Goal: Information Seeking & Learning: Compare options

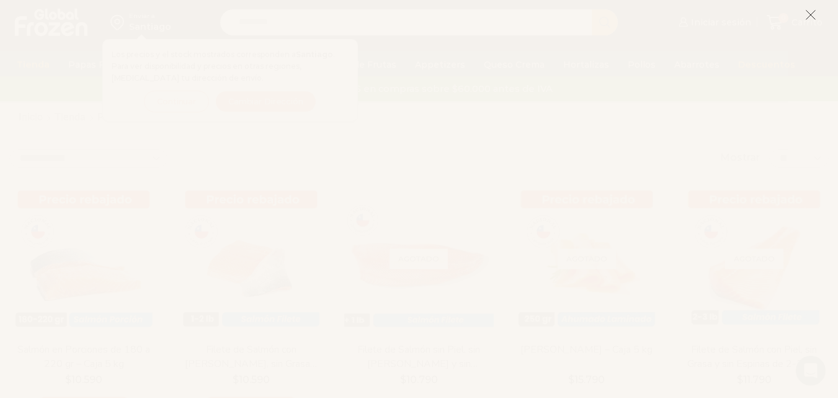
click at [807, 21] on button at bounding box center [810, 14] width 11 height 27
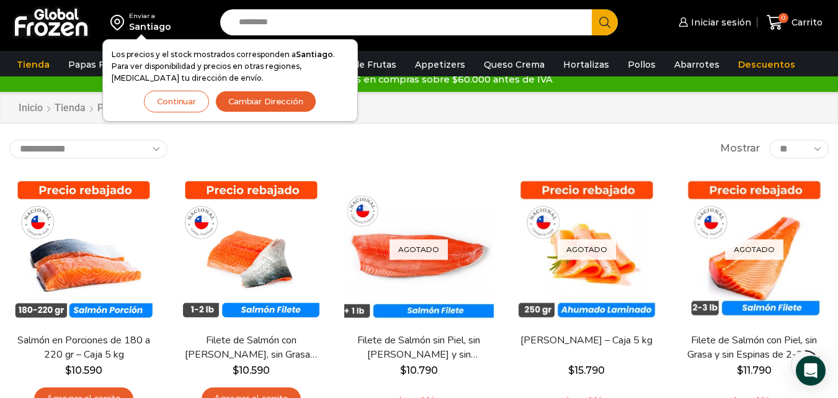
scroll to position [66, 0]
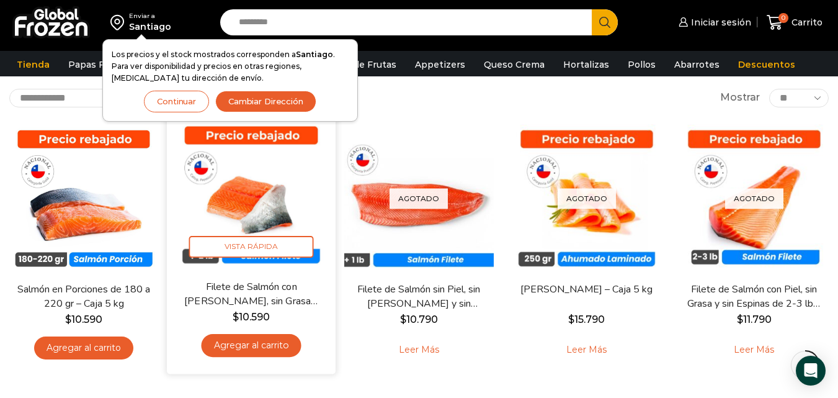
click at [251, 284] on link "Filete de Salmón con [PERSON_NAME], sin Grasa y sin Espinas 1-2 lb – Caja 10 Kg" at bounding box center [251, 293] width 135 height 29
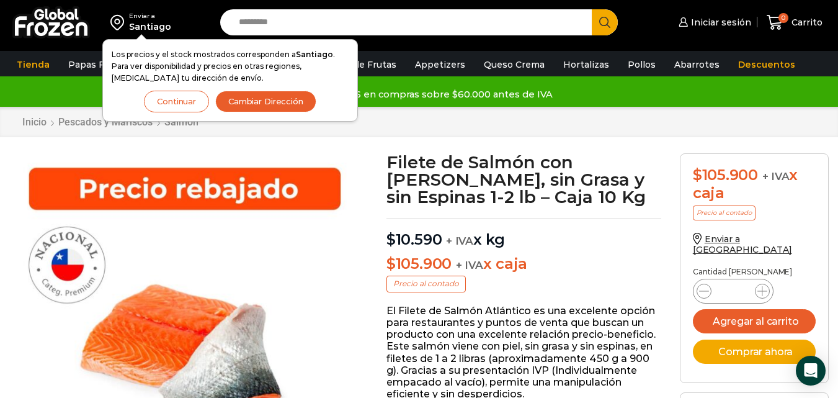
click at [181, 104] on button "Continuar" at bounding box center [176, 102] width 65 height 22
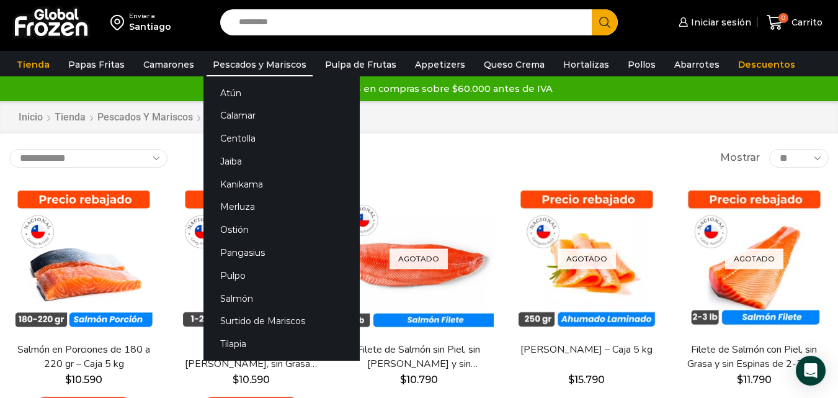
click at [215, 65] on link "Pescados y Mariscos" at bounding box center [260, 65] width 106 height 24
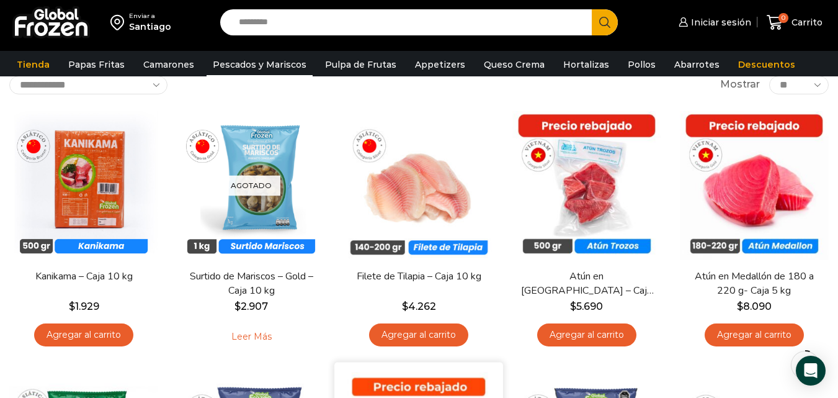
scroll to position [62, 0]
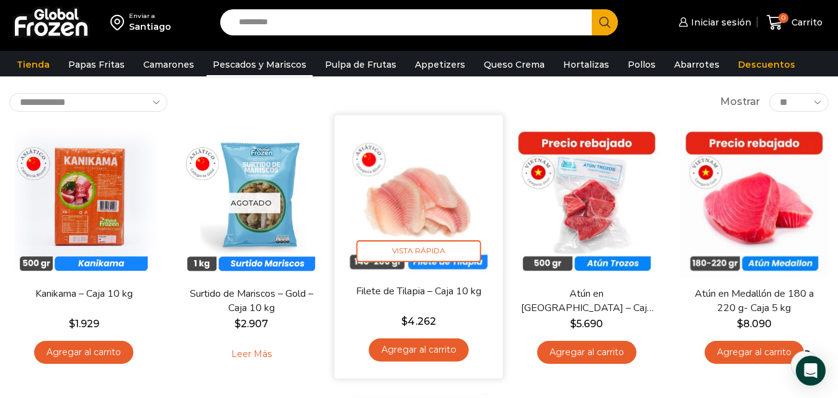
click at [416, 210] on img at bounding box center [419, 199] width 150 height 150
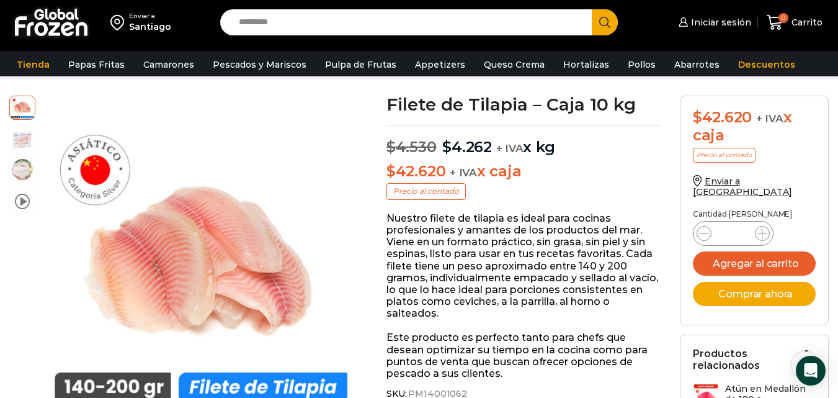
scroll to position [40, 0]
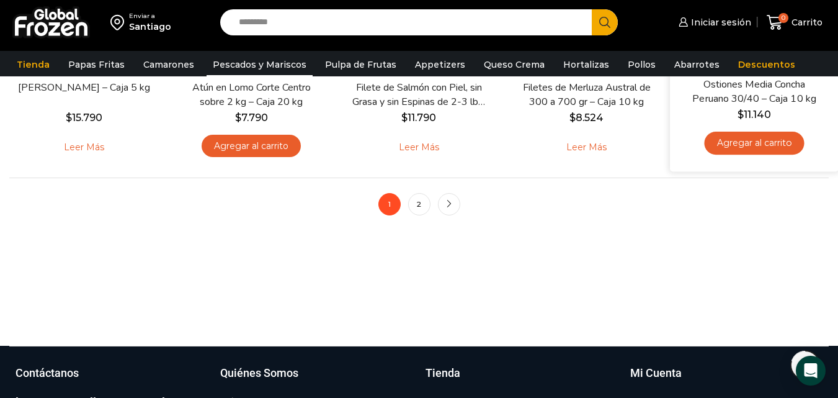
scroll to position [1059, 0]
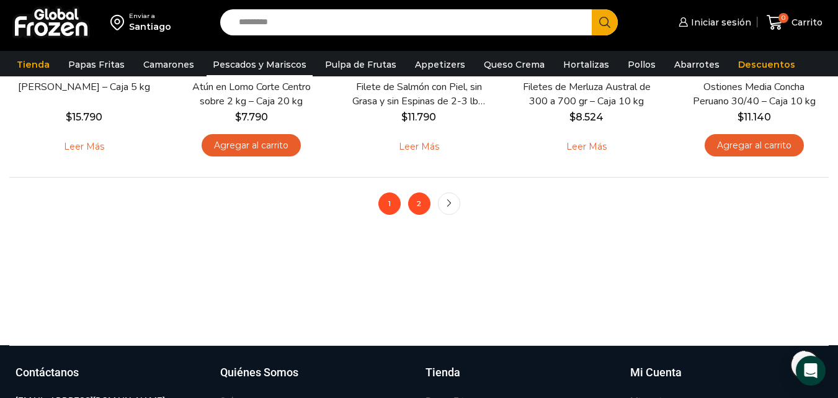
click at [418, 201] on link "2" at bounding box center [419, 203] width 22 height 22
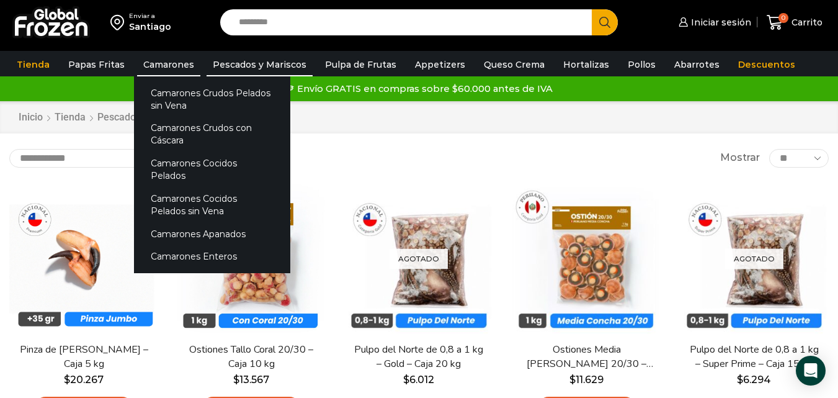
click at [168, 61] on link "Camarones" at bounding box center [168, 65] width 63 height 24
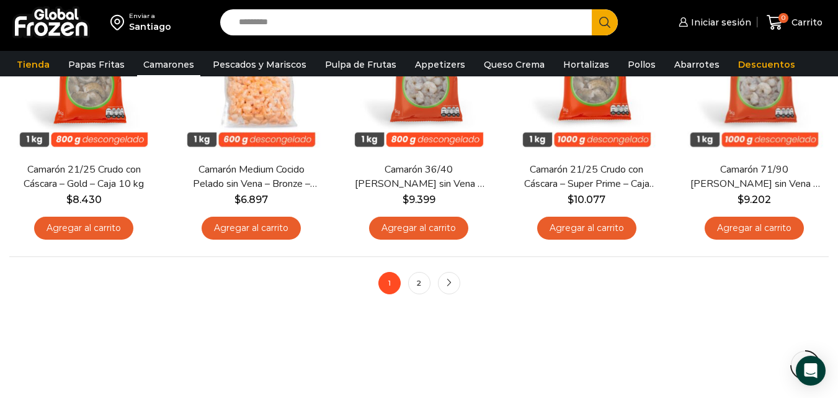
scroll to position [995, 0]
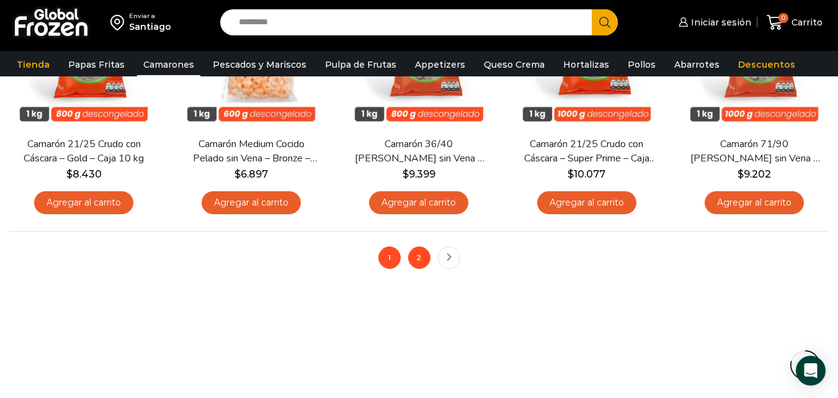
click at [416, 257] on link "2" at bounding box center [419, 257] width 22 height 22
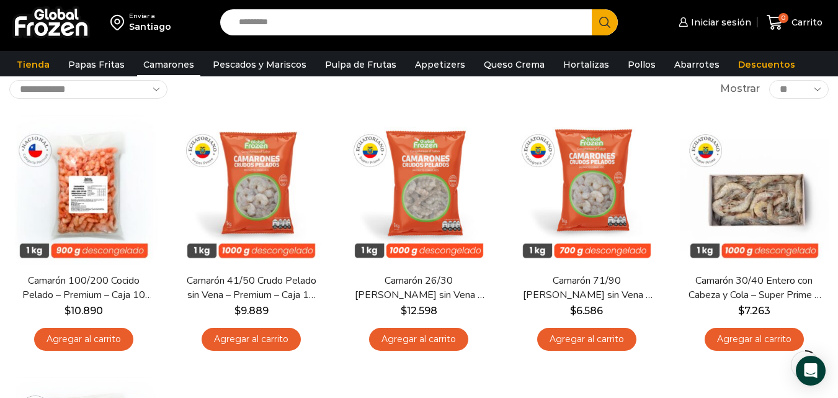
scroll to position [76, 0]
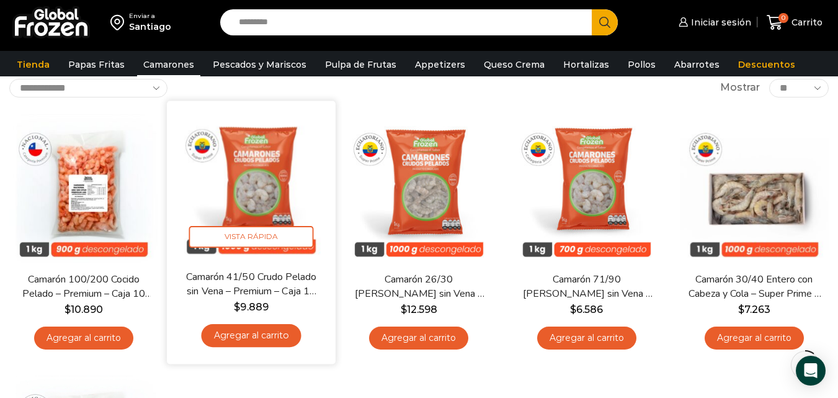
click at [200, 272] on link "Camarón 41/50 Crudo Pelado sin Vena – Premium – Caja 10 kg" at bounding box center [251, 283] width 135 height 29
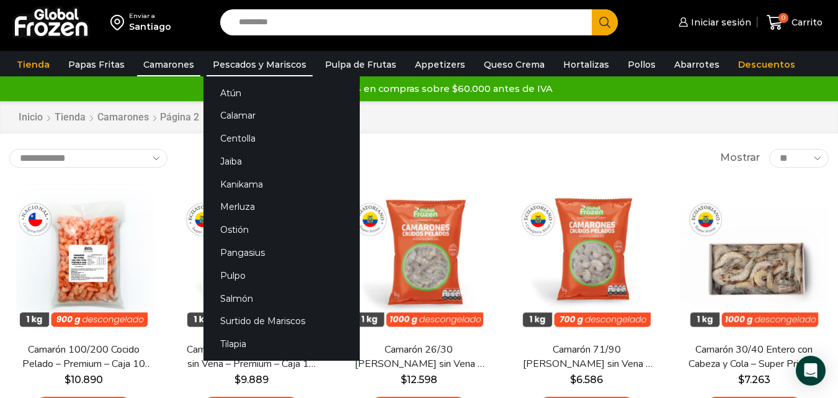
click at [246, 59] on link "Pescados y Mariscos" at bounding box center [260, 65] width 106 height 24
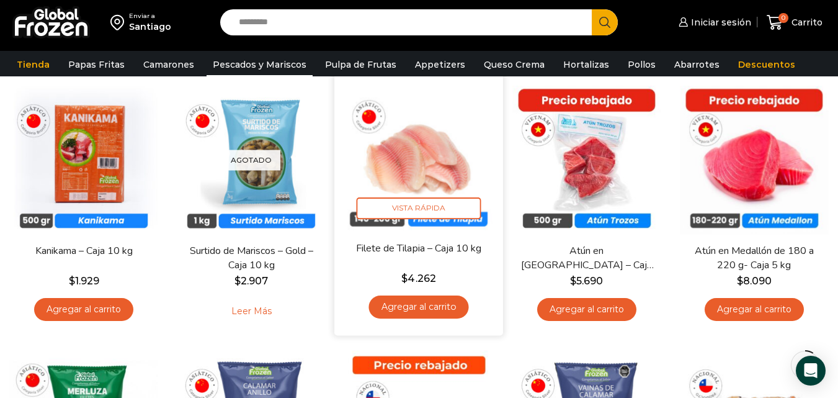
scroll to position [93, 0]
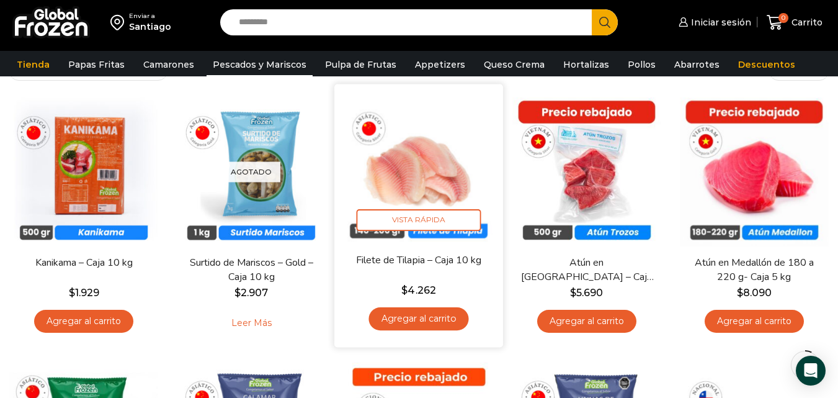
click at [403, 136] on img at bounding box center [419, 168] width 150 height 150
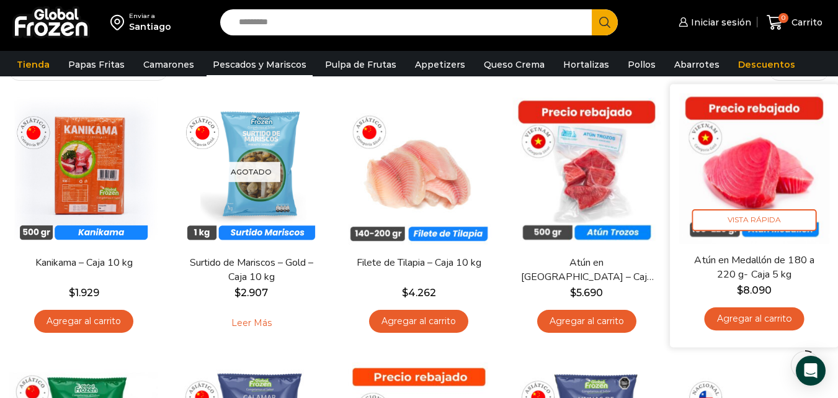
click at [754, 266] on link "Atún en Medallón de 180 a 220 g- Caja 5 kg" at bounding box center [754, 266] width 135 height 29
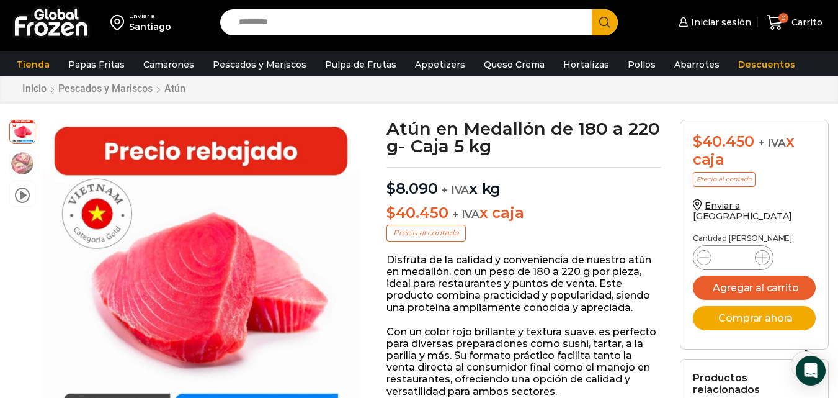
scroll to position [42, 0]
